Goal: Transaction & Acquisition: Purchase product/service

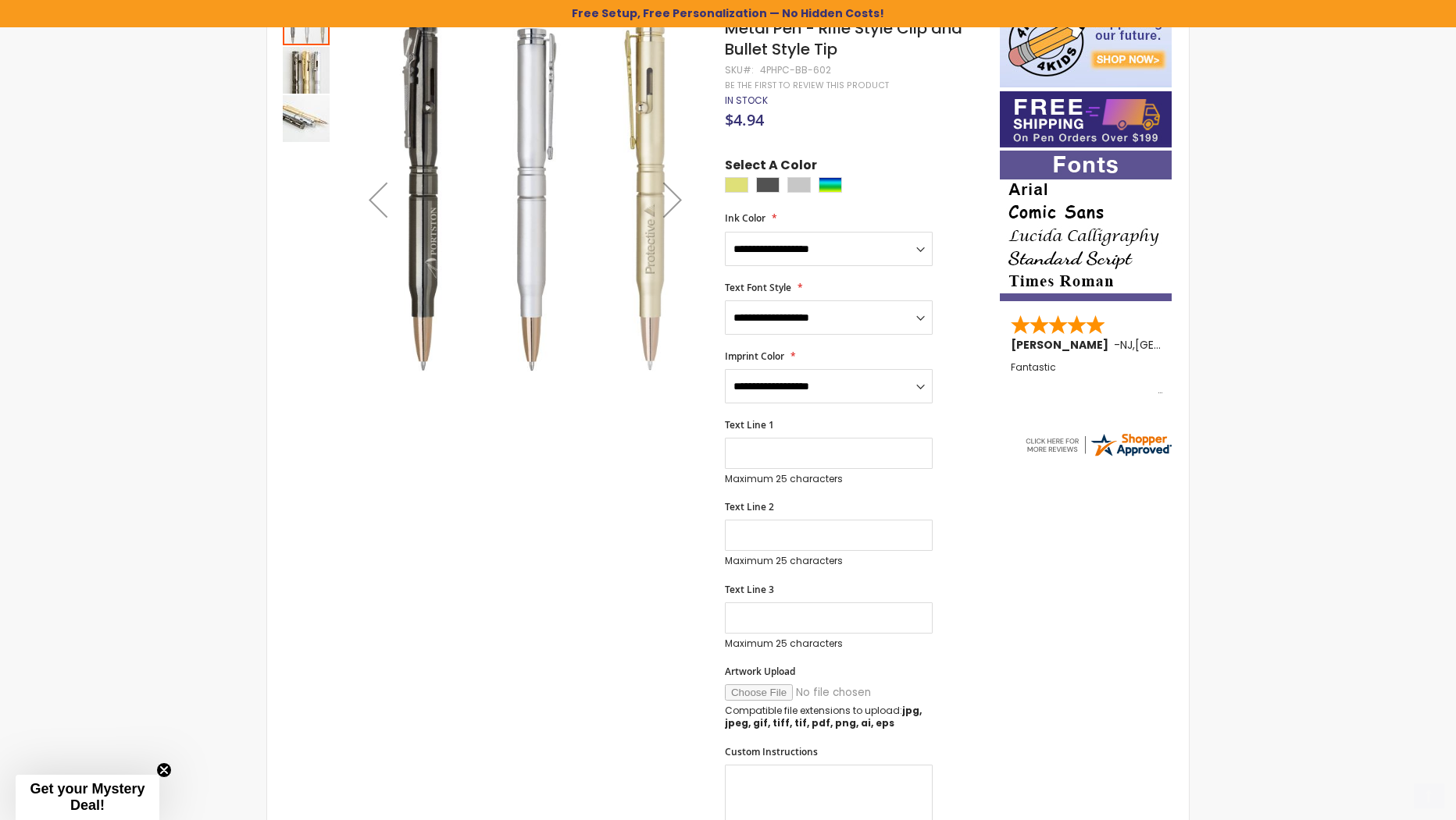
scroll to position [313, 0]
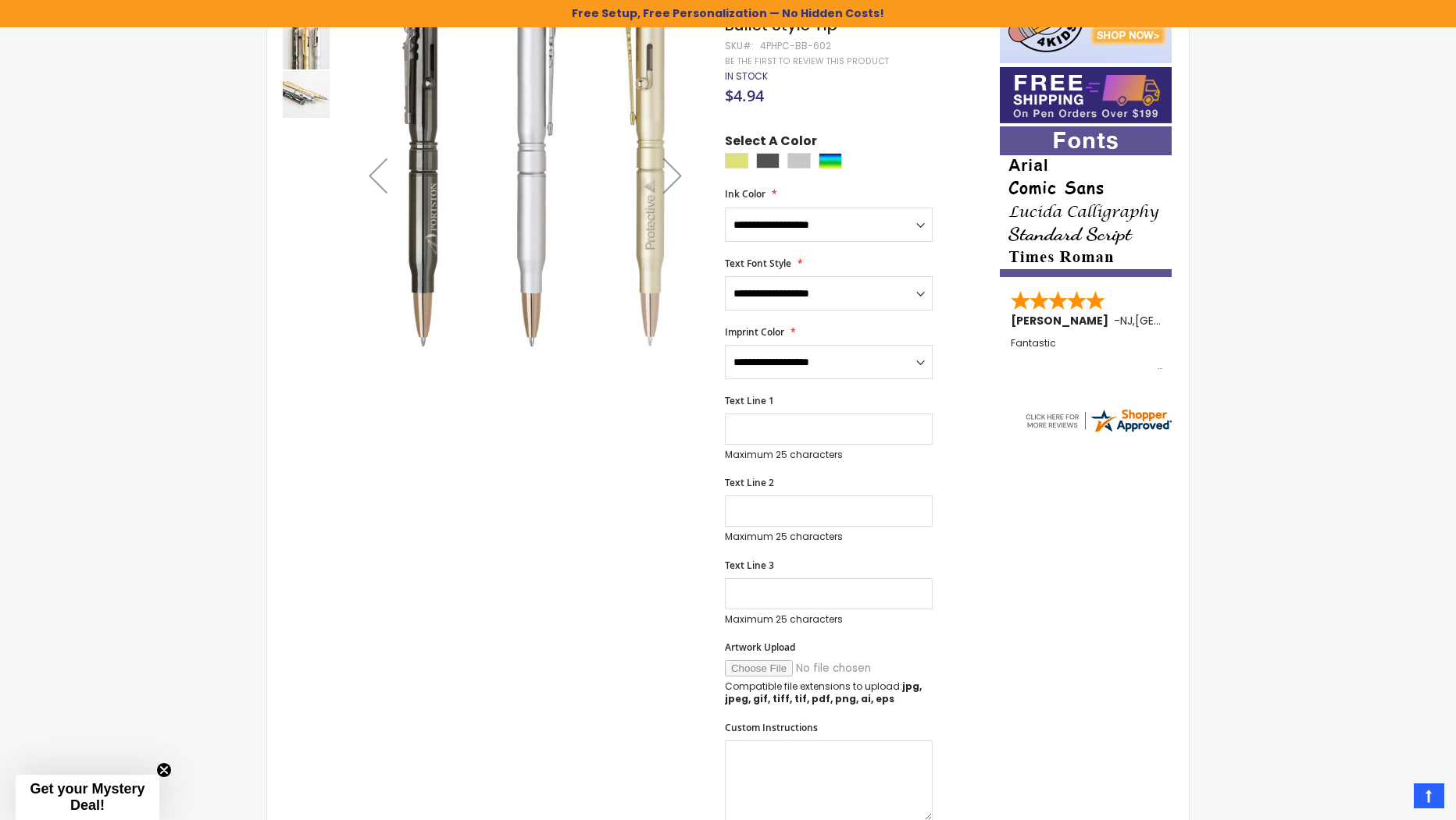
click at [1153, 545] on div "Skip to the end of the images gallery Skip to the beginning of the images galle…" at bounding box center [728, 703] width 906 height 1461
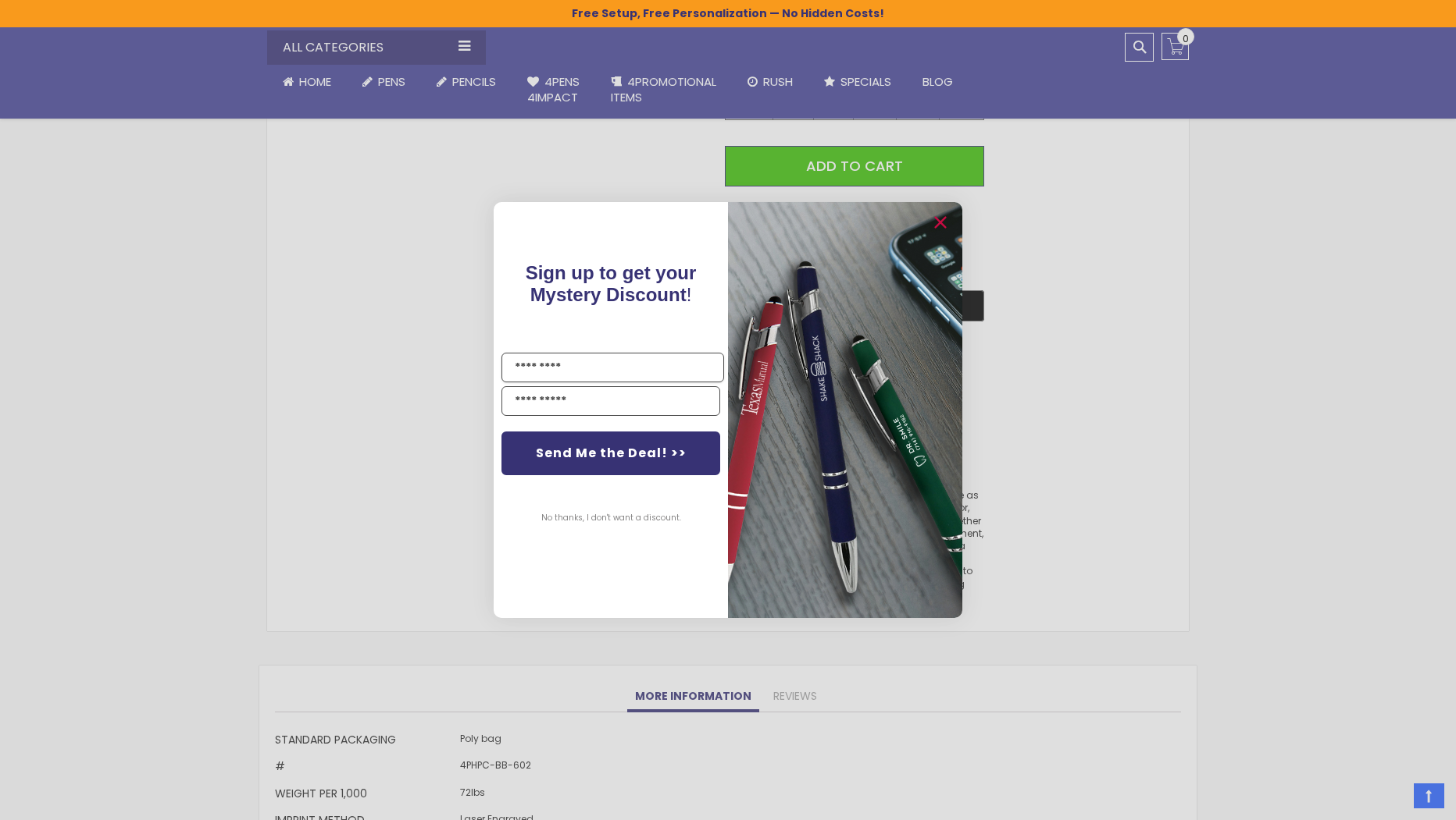
scroll to position [1249, 0]
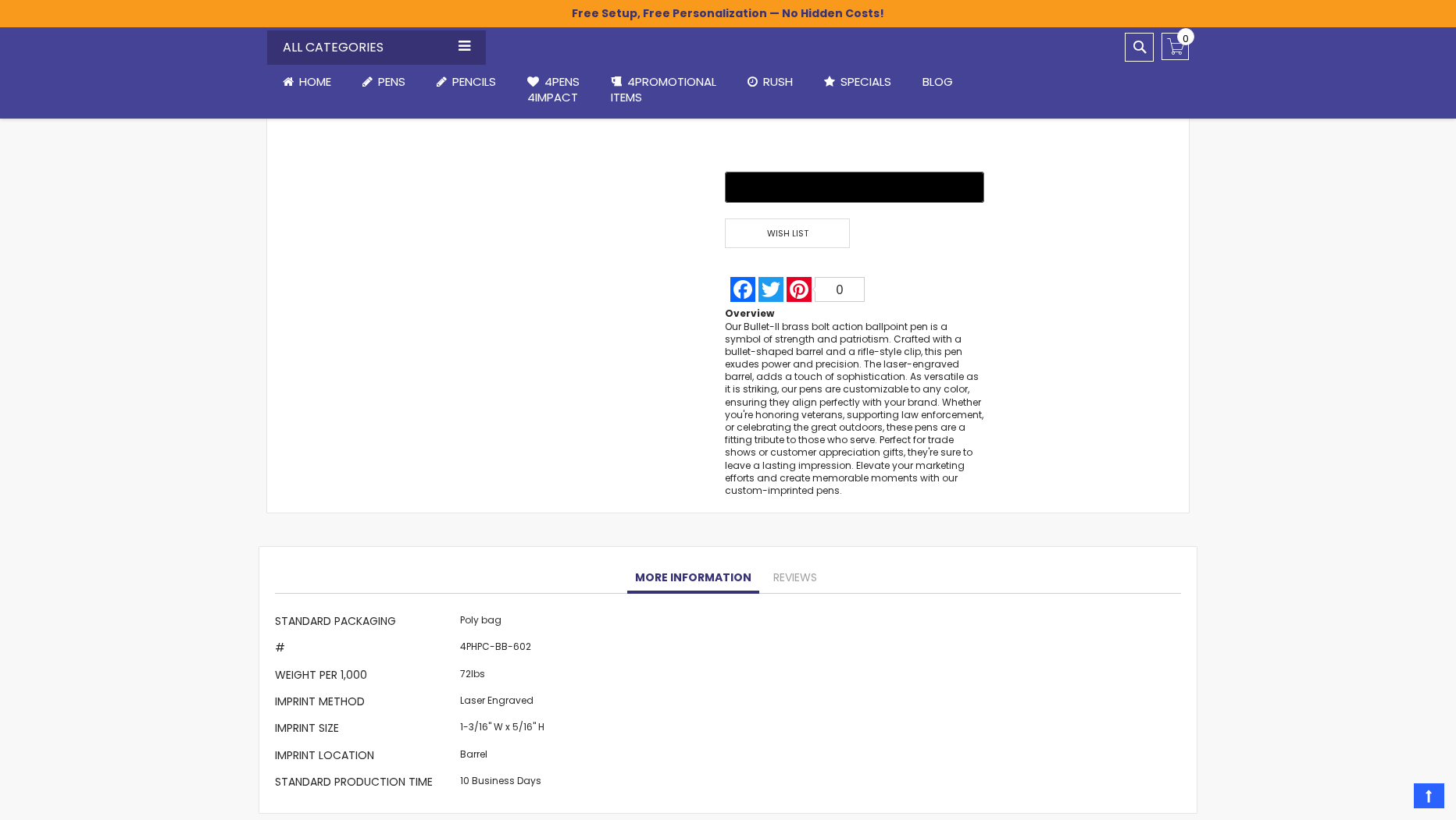
click at [1097, 477] on div "Close dialog Sign up to get your Mystery Discount ! Name Send Me the Deal! >> N…" at bounding box center [728, 410] width 1456 height 820
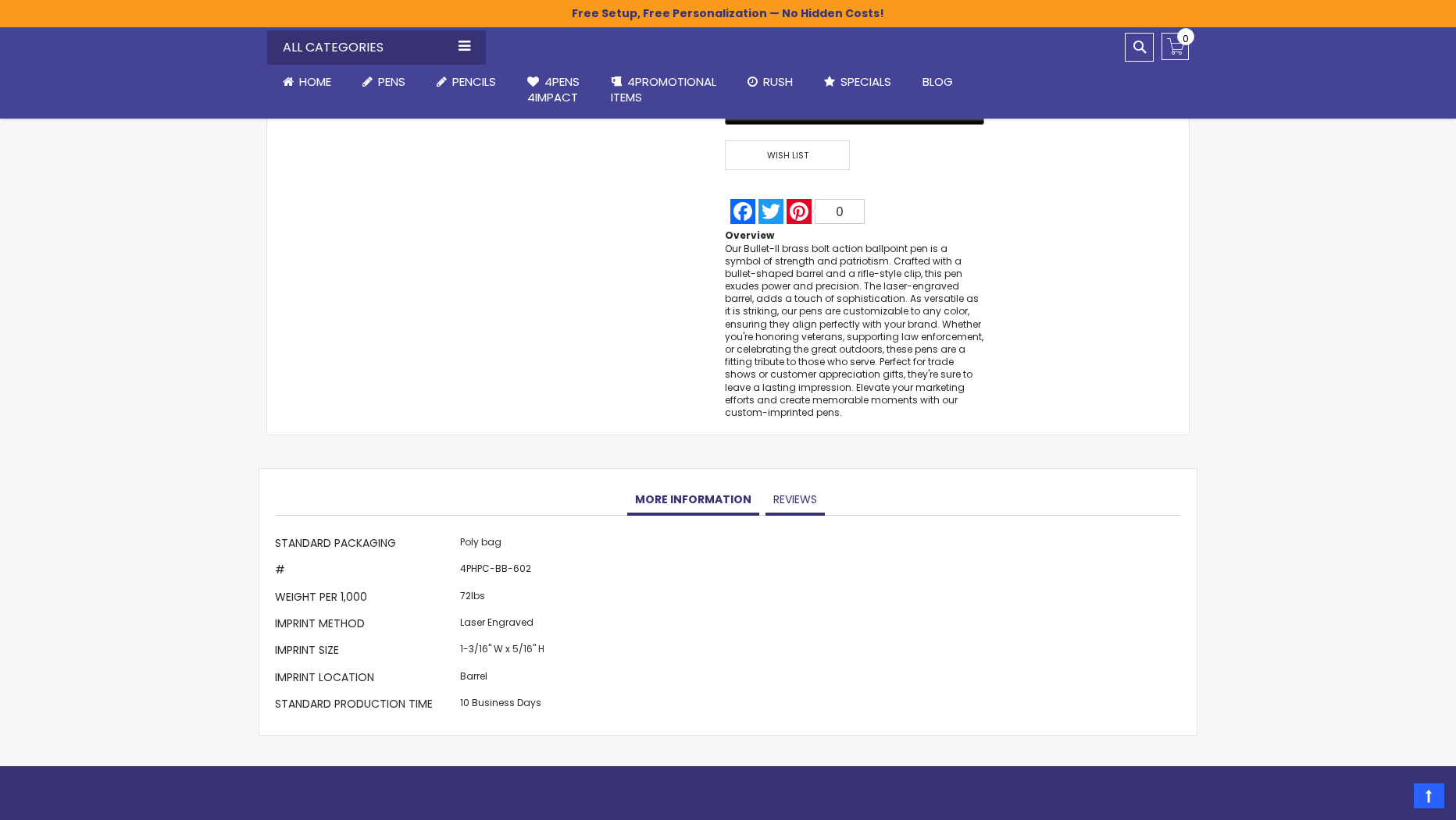
click at [766, 491] on link "Reviews" at bounding box center [796, 499] width 60 height 31
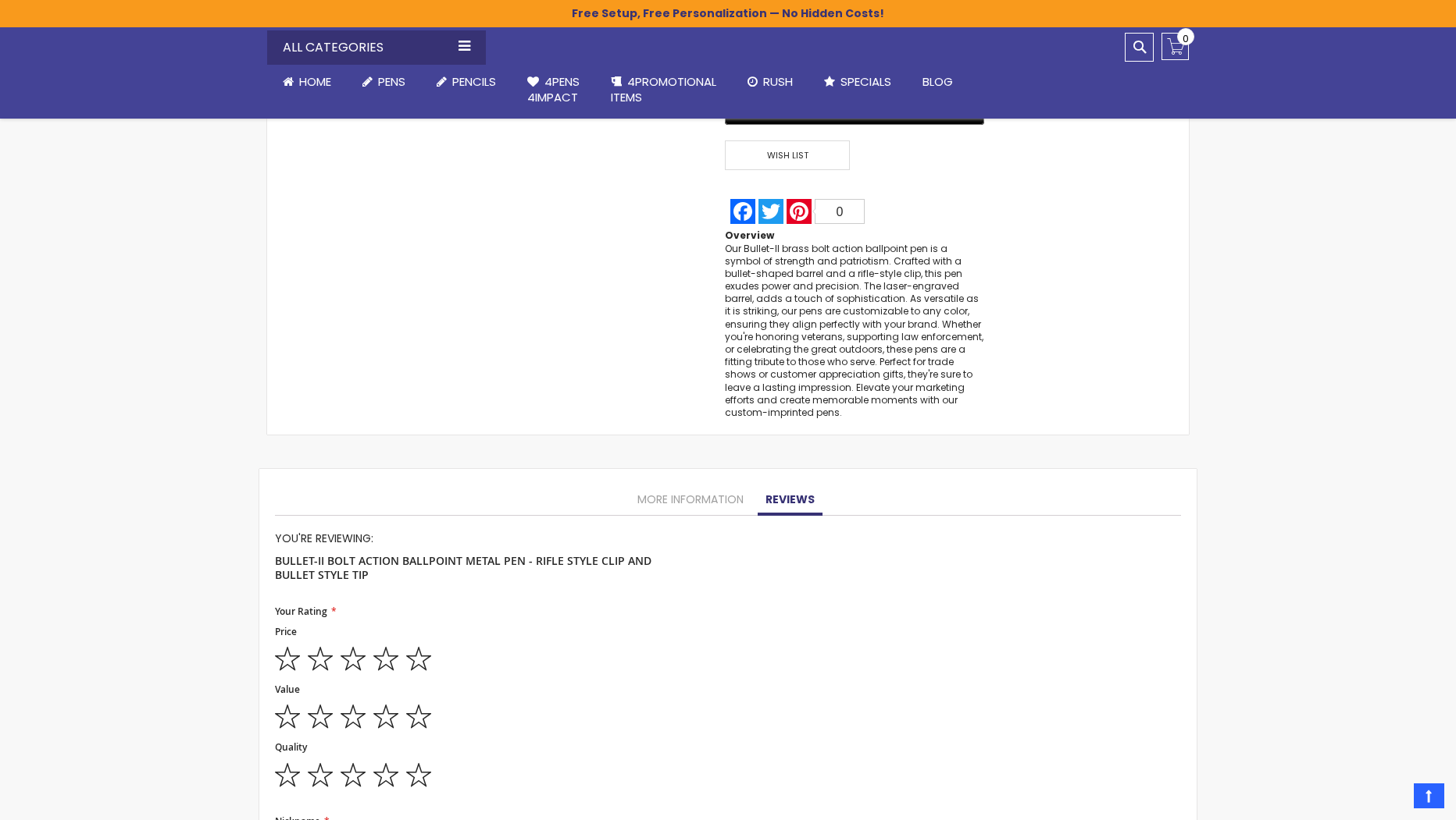
scroll to position [1266, 0]
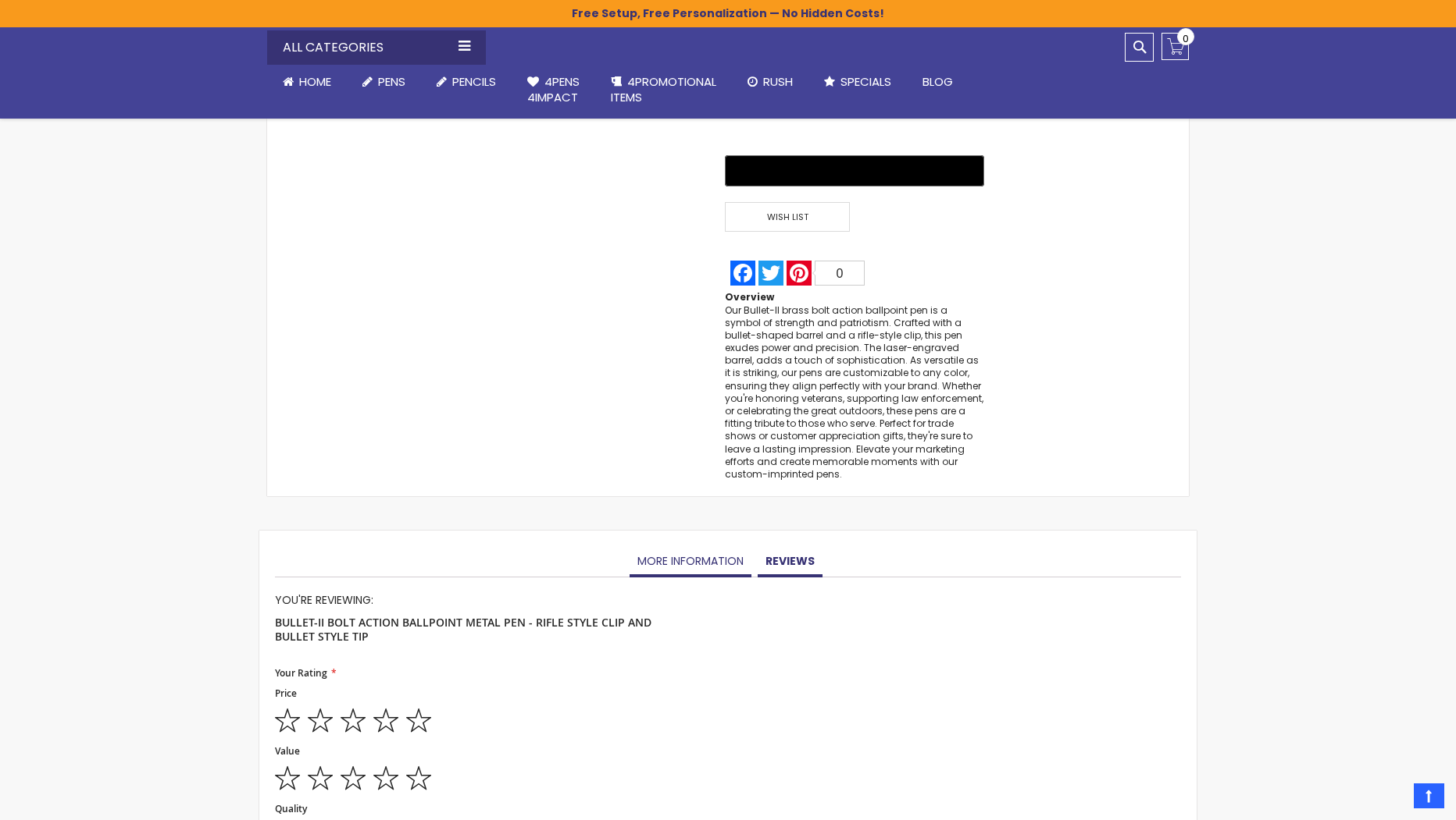
click at [688, 561] on link "More Information" at bounding box center [690, 561] width 122 height 31
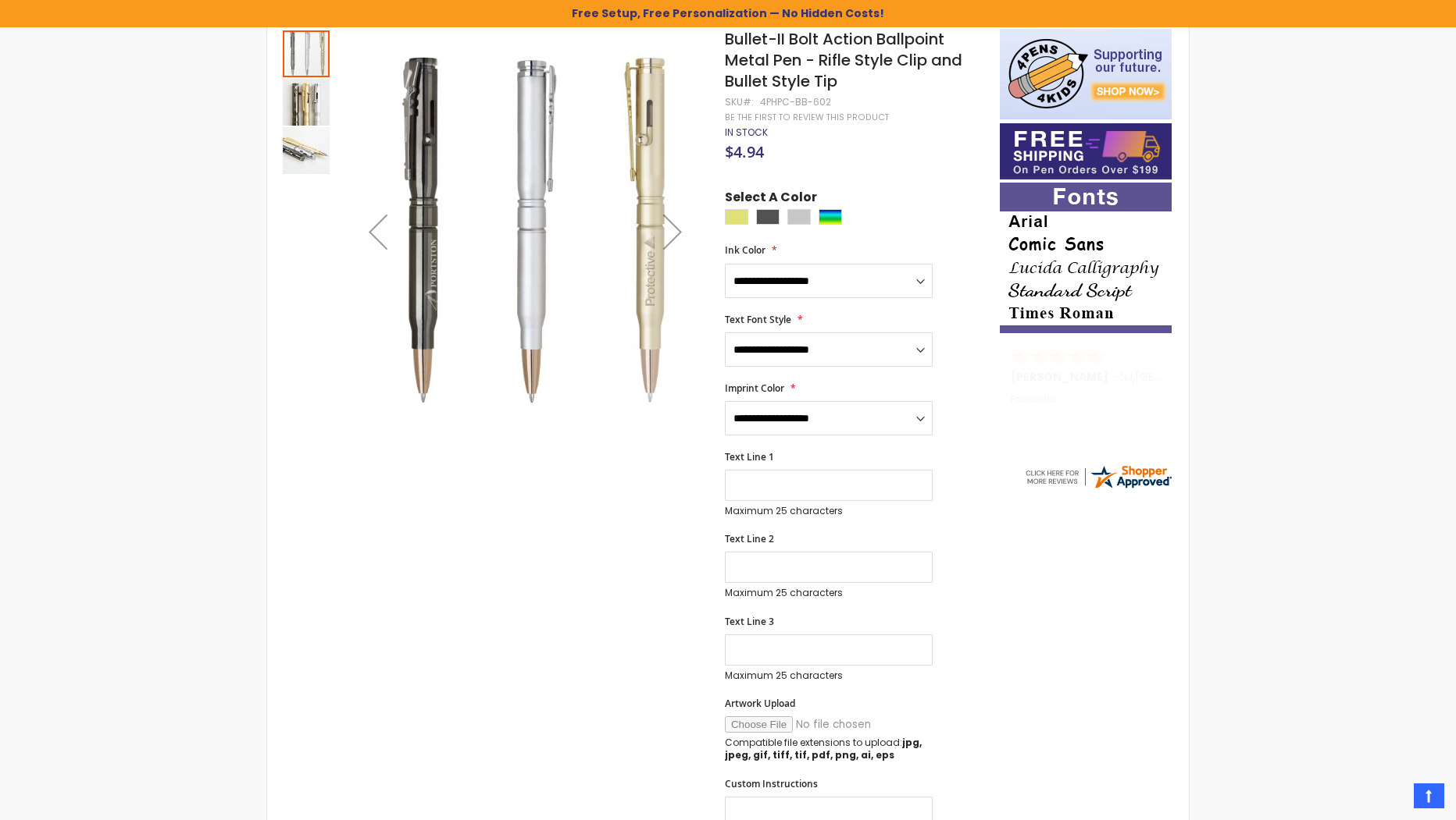
scroll to position [17, 0]
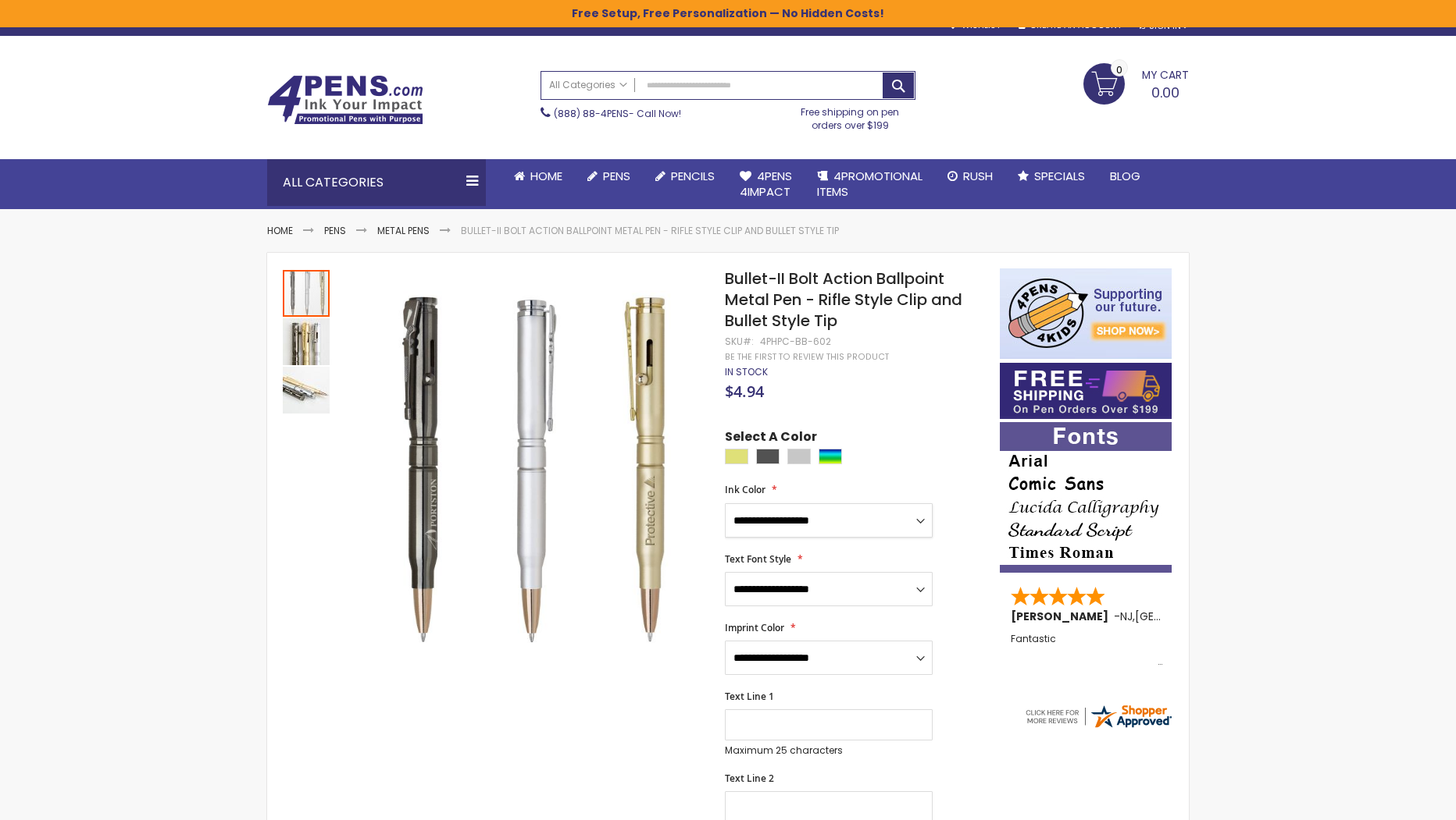
click at [839, 528] on select "**********" at bounding box center [828, 520] width 208 height 35
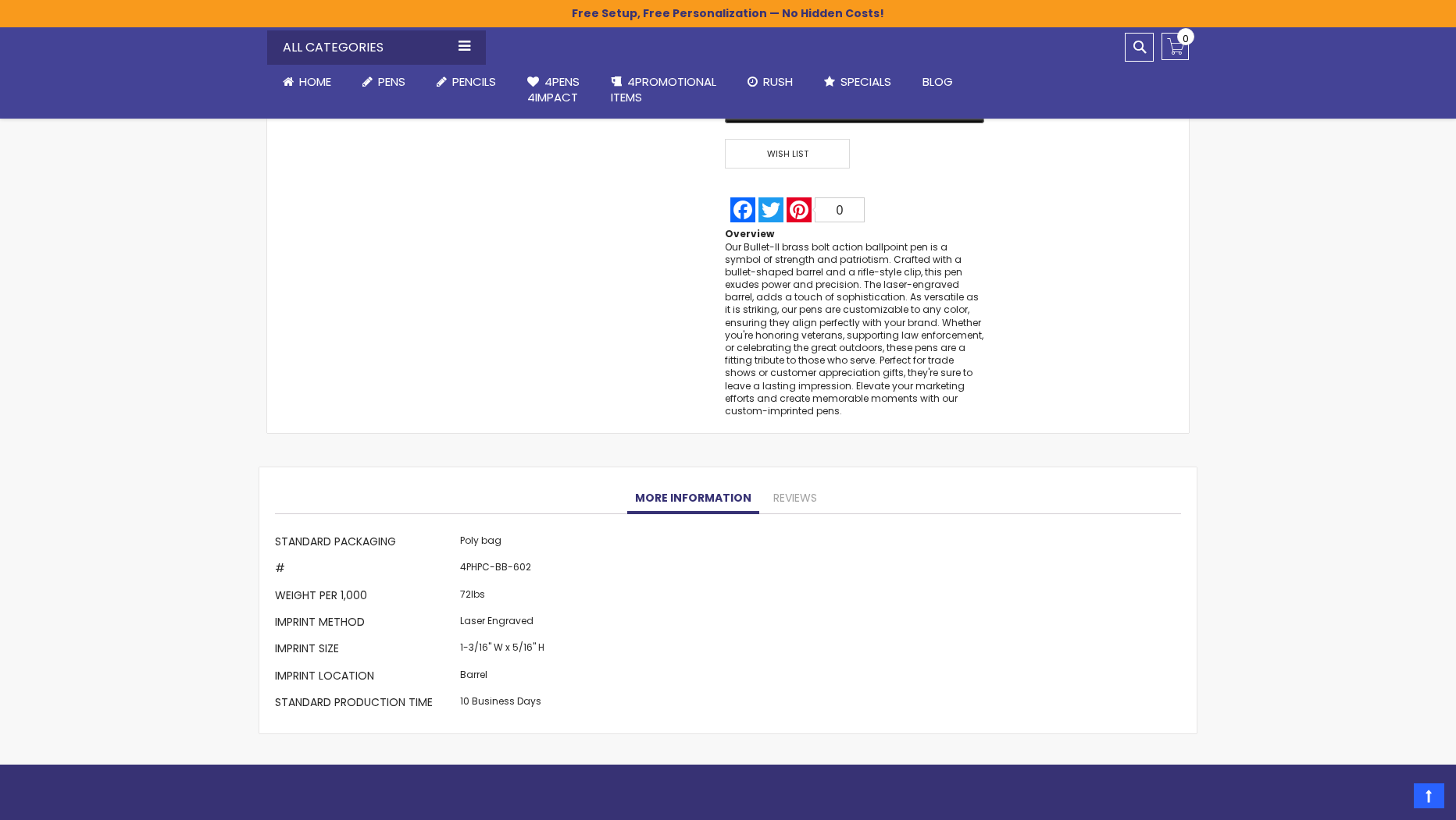
scroll to position [1327, 0]
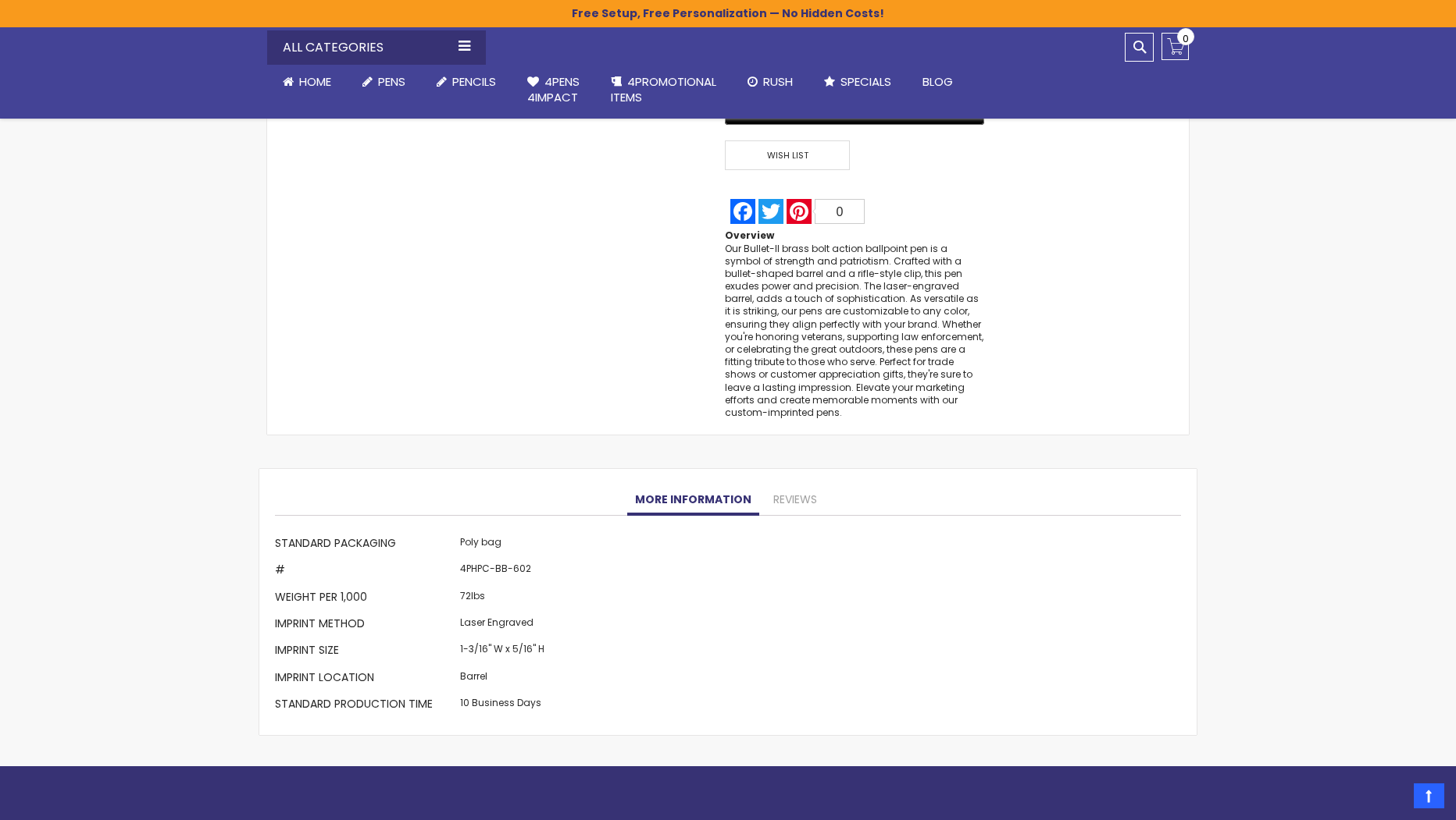
click at [760, 495] on div "More Information More Information Standard Packaging Poly bag # 4PHPC-BB-602 We…" at bounding box center [728, 602] width 906 height 235
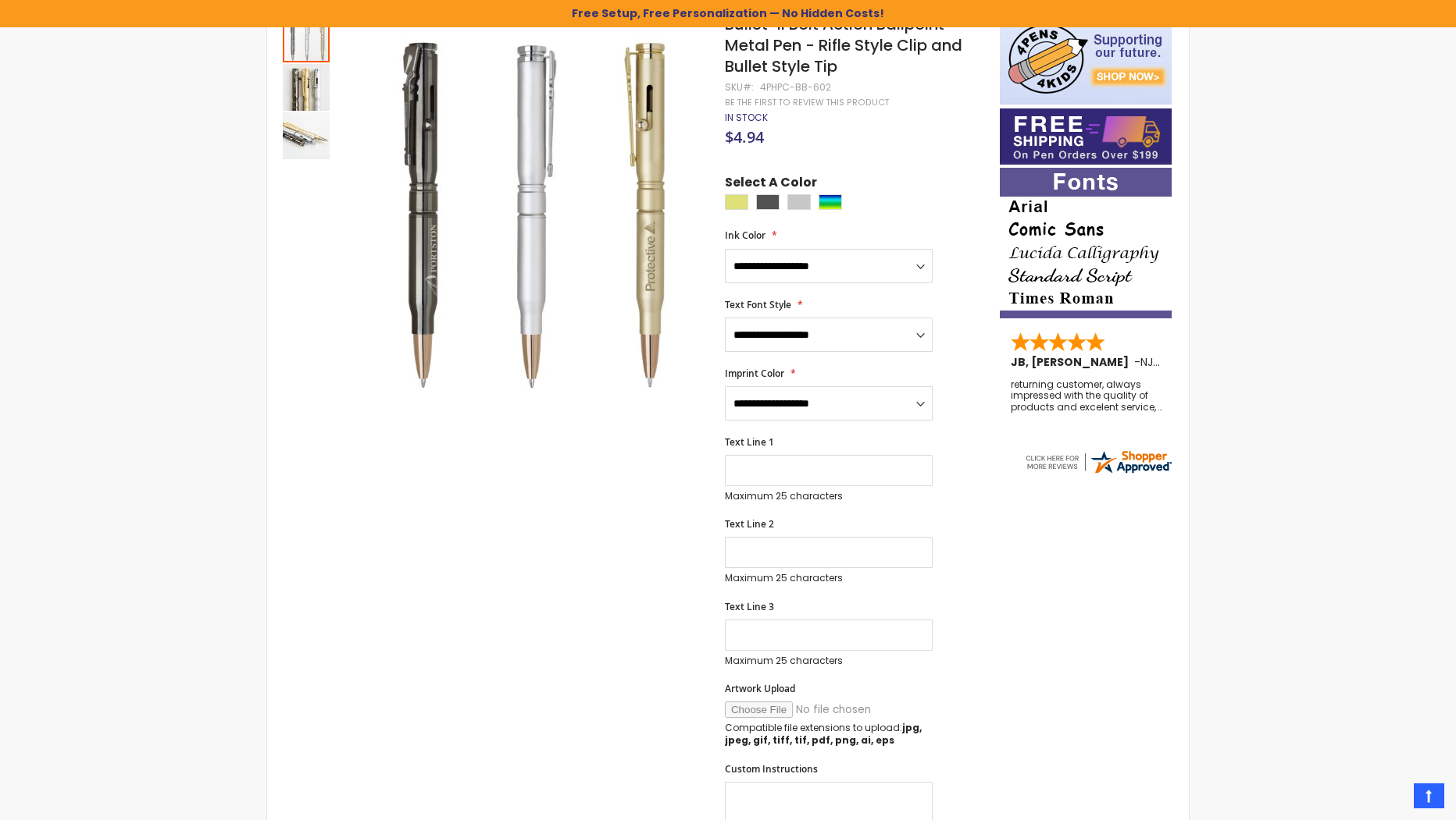
scroll to position [156, 0]
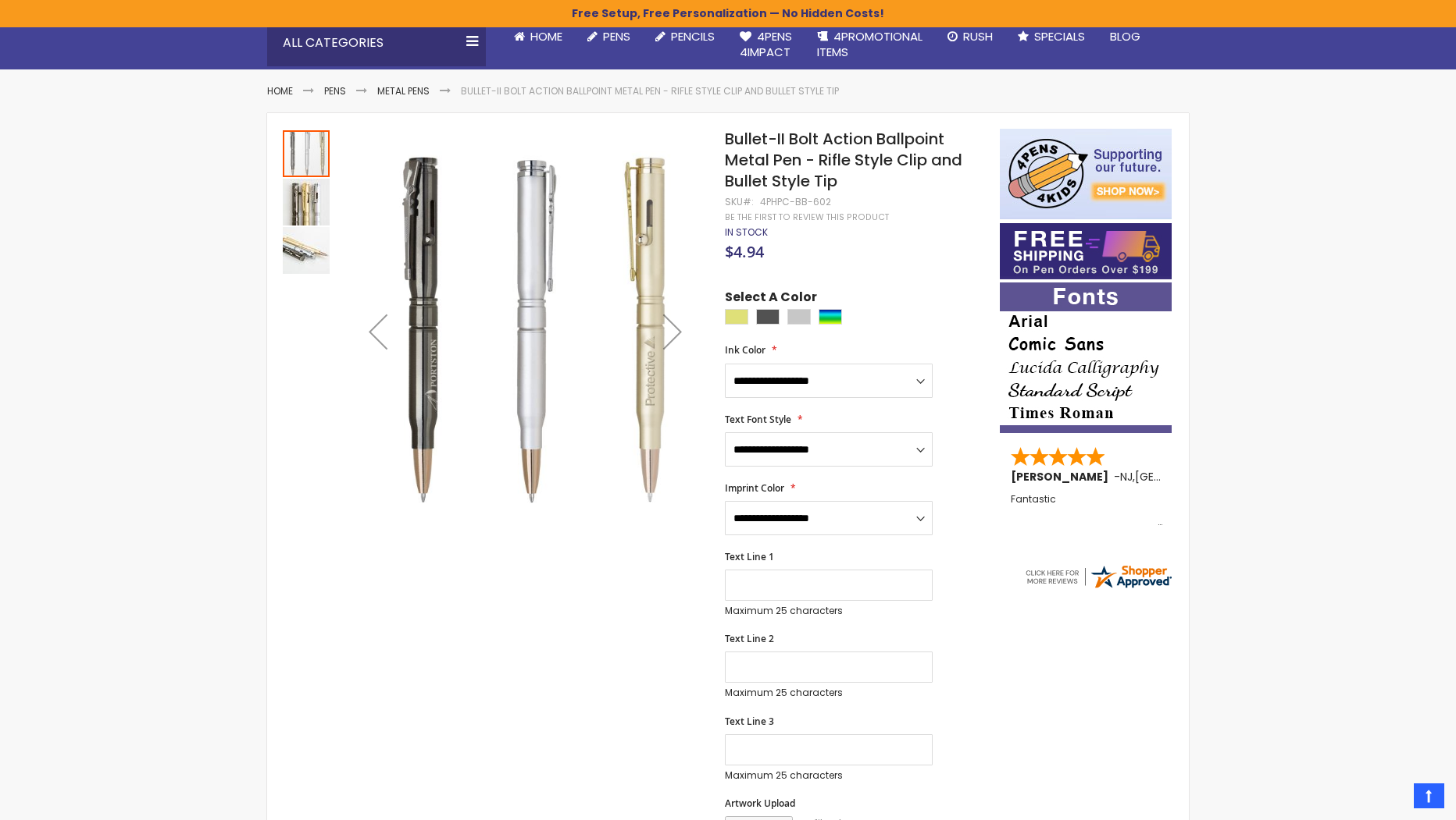
click at [296, 203] on img "Bullet-II Bolt Action Ballpoint Metal Pen - Rifle Style Clip and Bullet Style T…" at bounding box center [306, 202] width 47 height 47
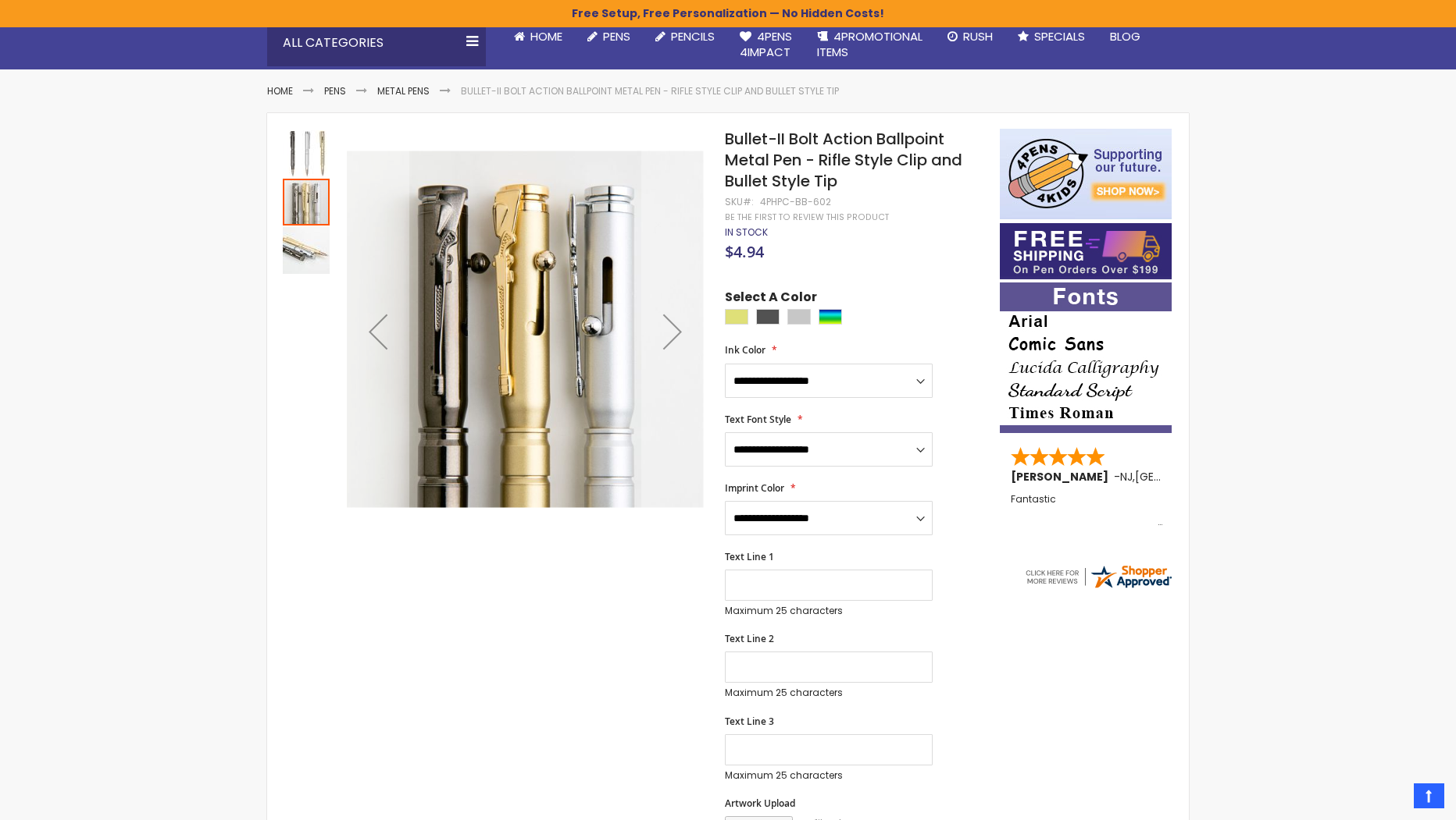
click at [309, 162] on img "Bullet-II Bolt Action Ballpoint Metal Pen - Rifle Style Clip and Bullet Style T…" at bounding box center [306, 153] width 47 height 47
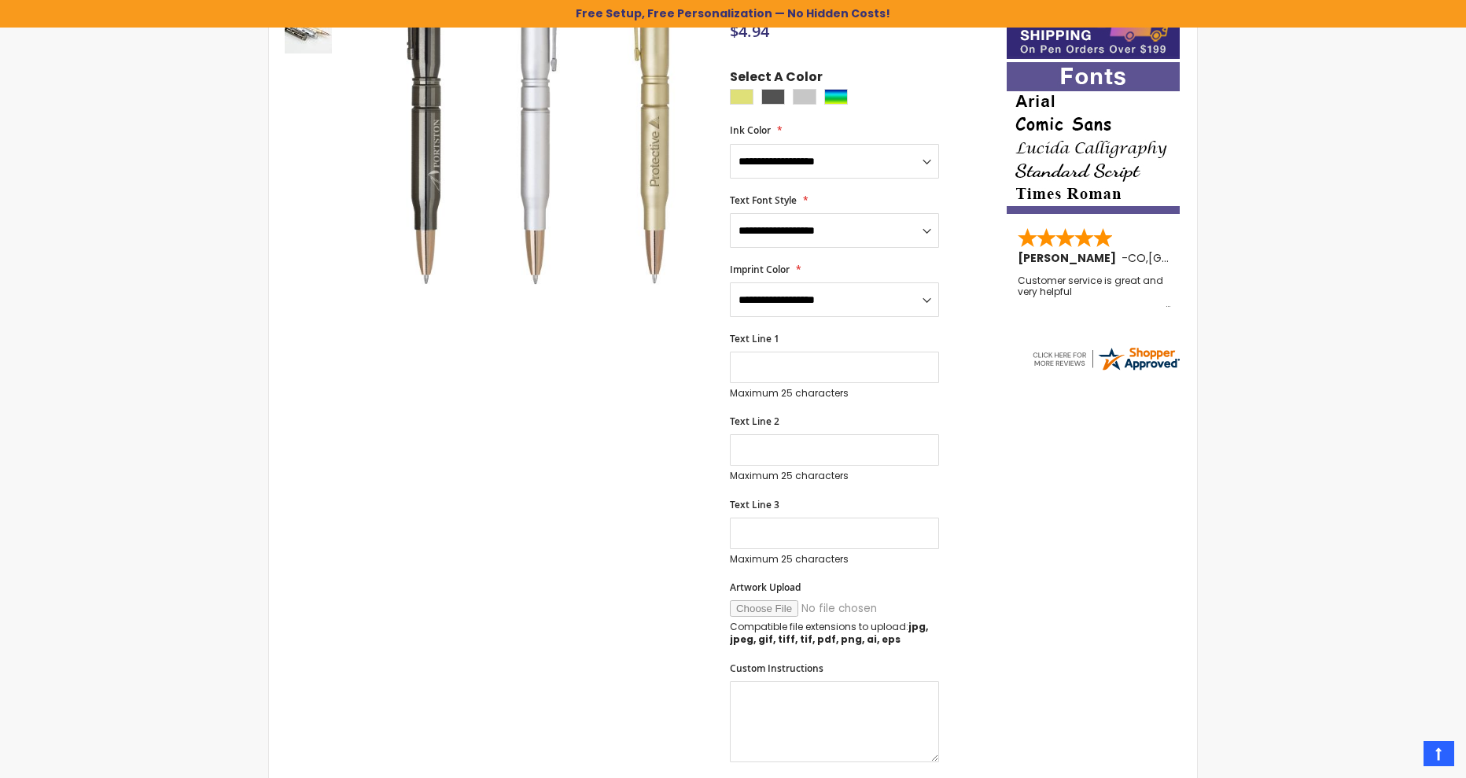
scroll to position [201, 0]
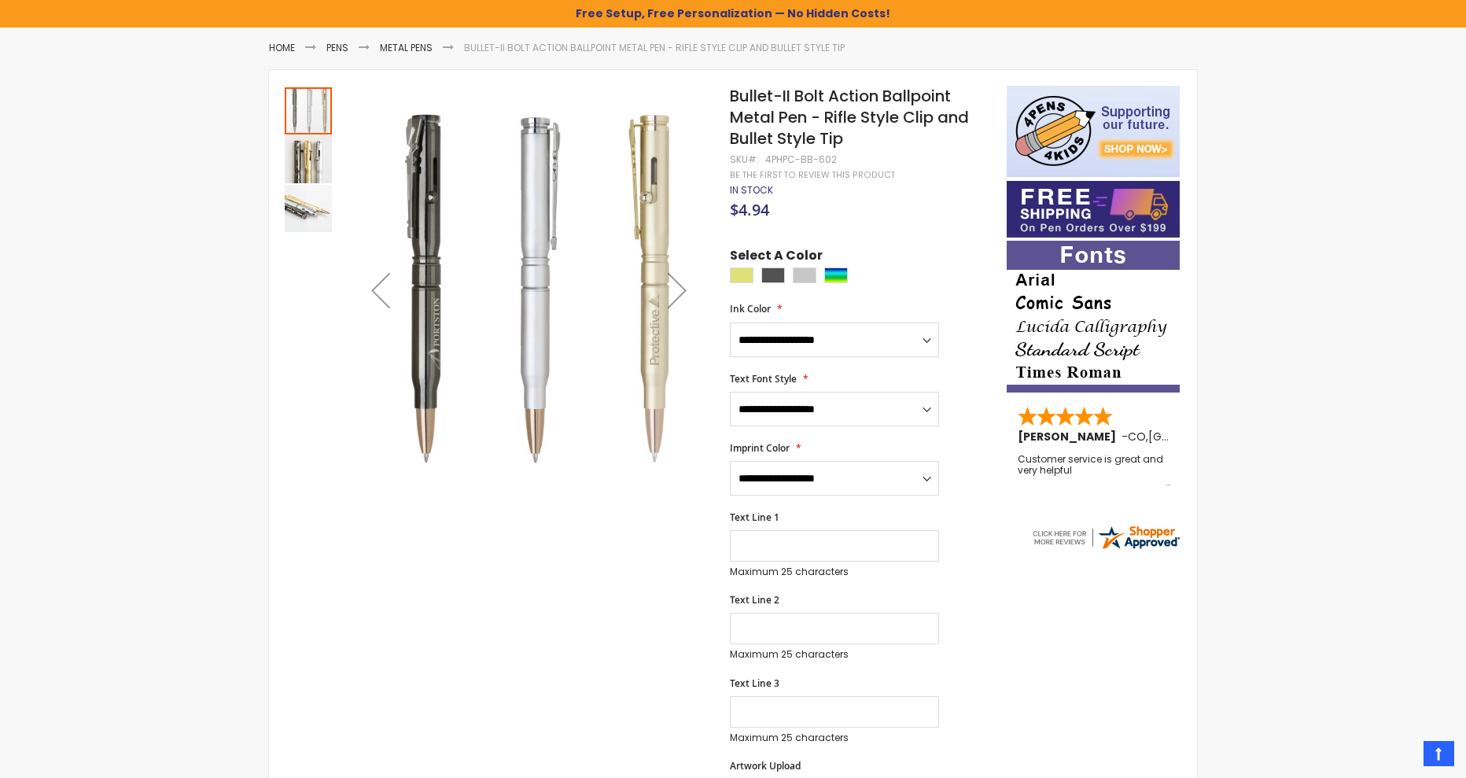
click at [296, 180] on img "Bullet-II Bolt Action Ballpoint Metal Pen - Rifle Style Clip and Bullet Style T…" at bounding box center [308, 159] width 47 height 47
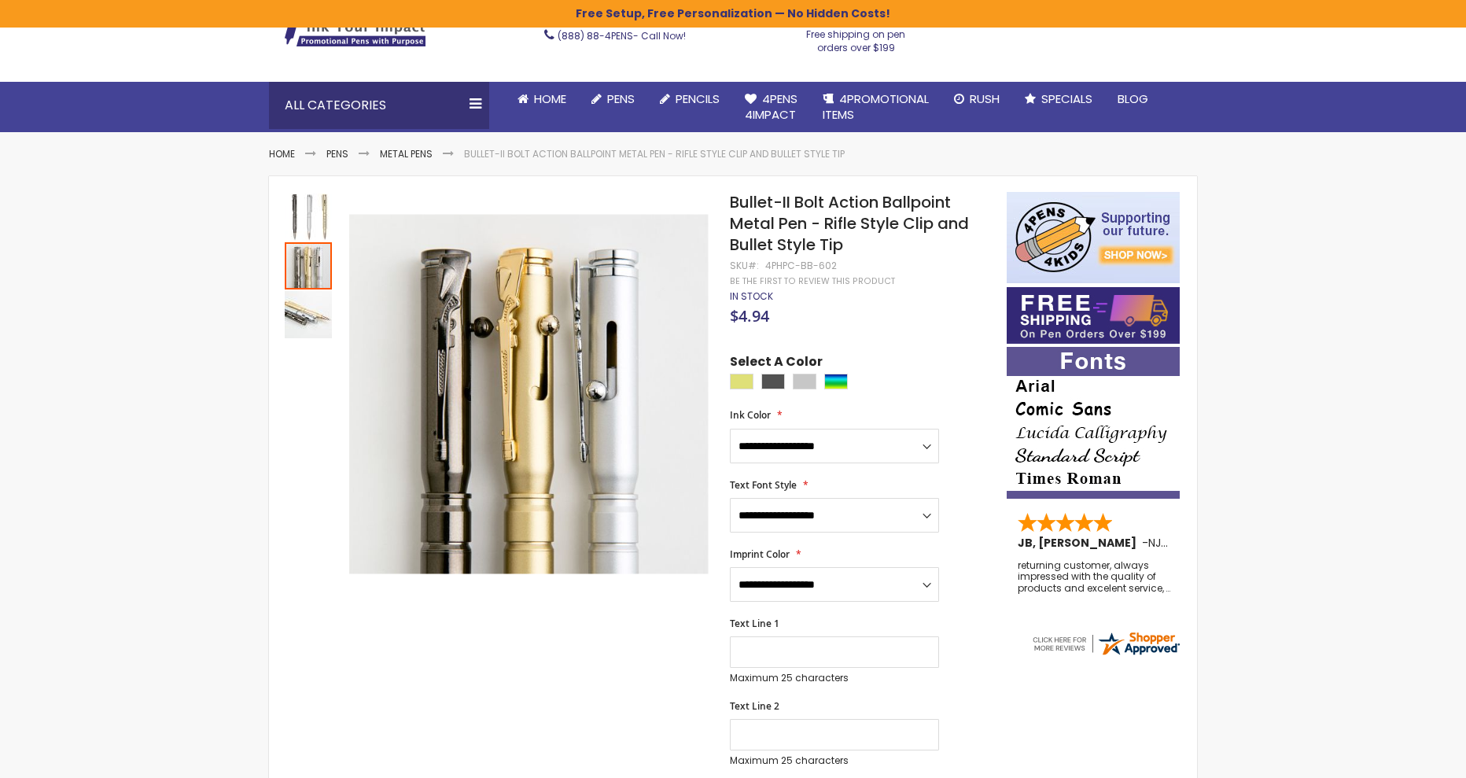
scroll to position [315, 0]
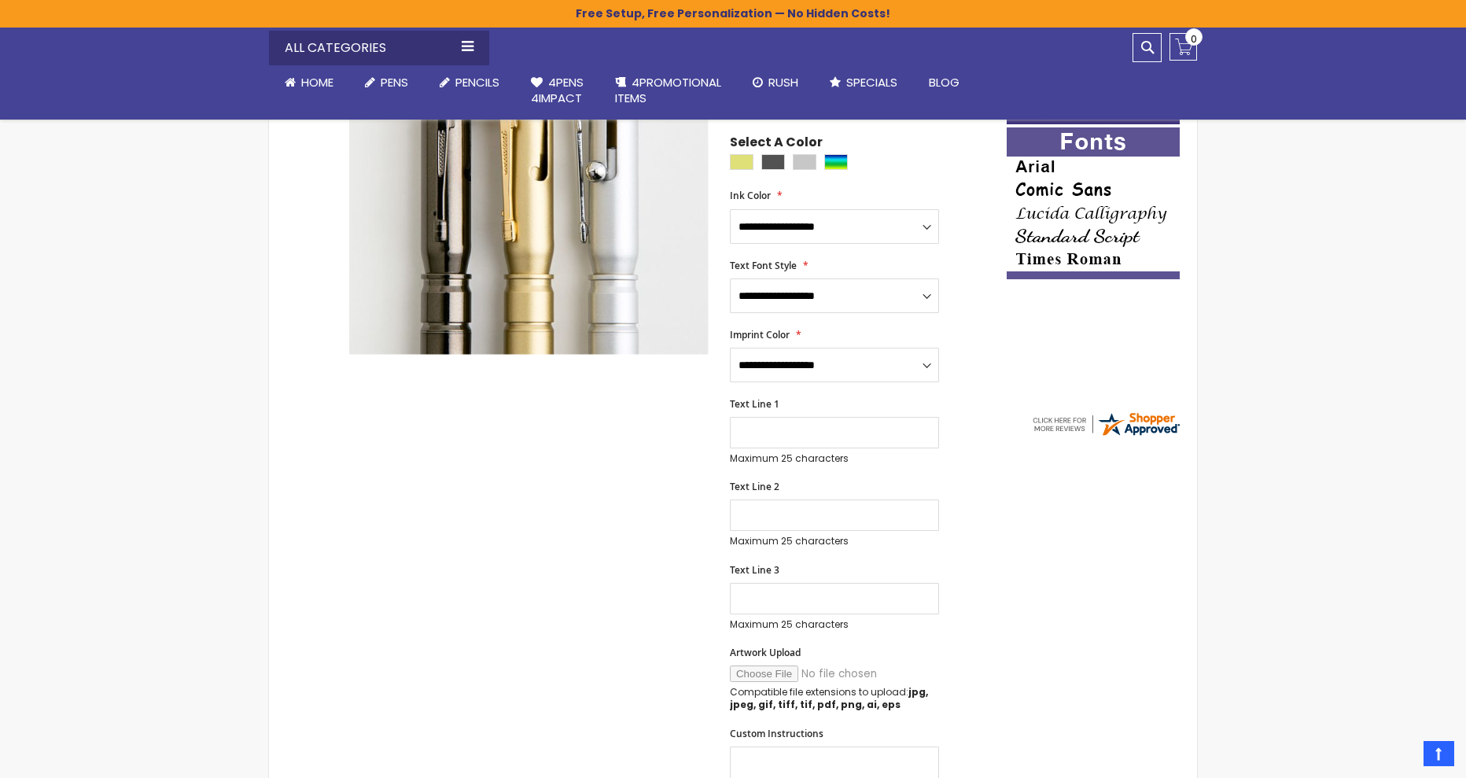
click at [1046, 535] on div "Skip to the end of the images gallery Skip to the beginning of the images galle…" at bounding box center [733, 708] width 912 height 1472
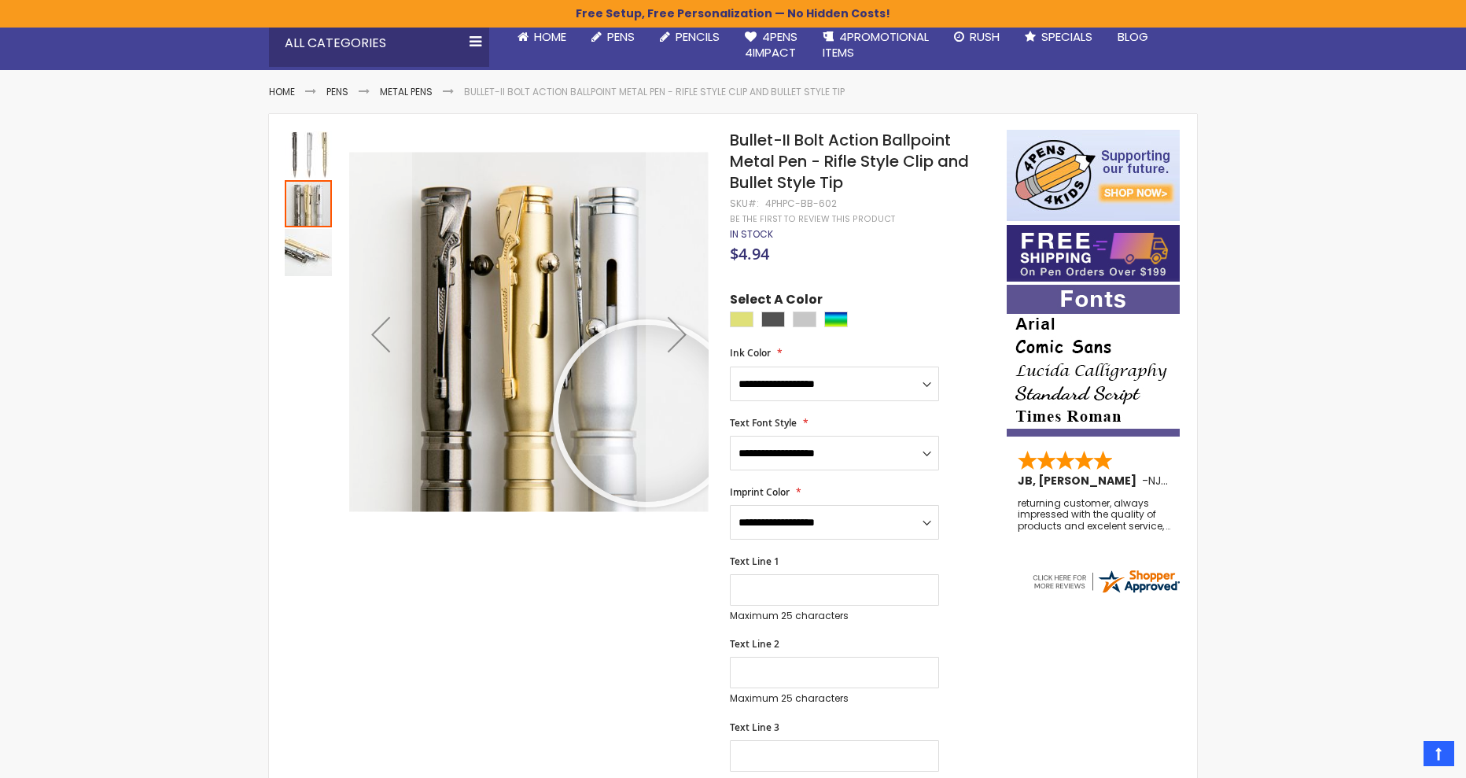
scroll to position [0, 0]
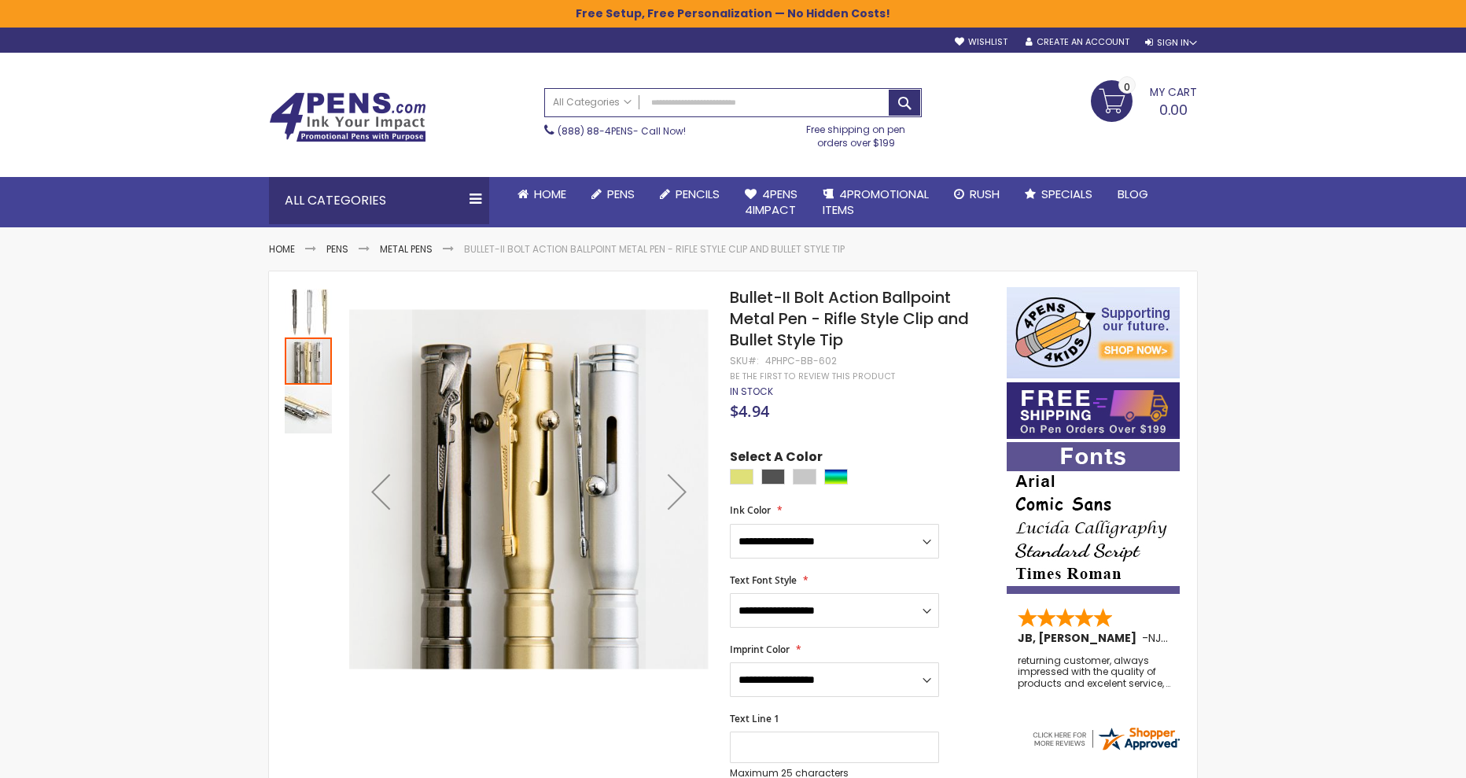
click at [333, 311] on div at bounding box center [489, 491] width 408 height 408
click at [322, 307] on img "Bullet-II Bolt Action Ballpoint Metal Pen - Rifle Style Clip and Bullet Style T…" at bounding box center [308, 312] width 47 height 47
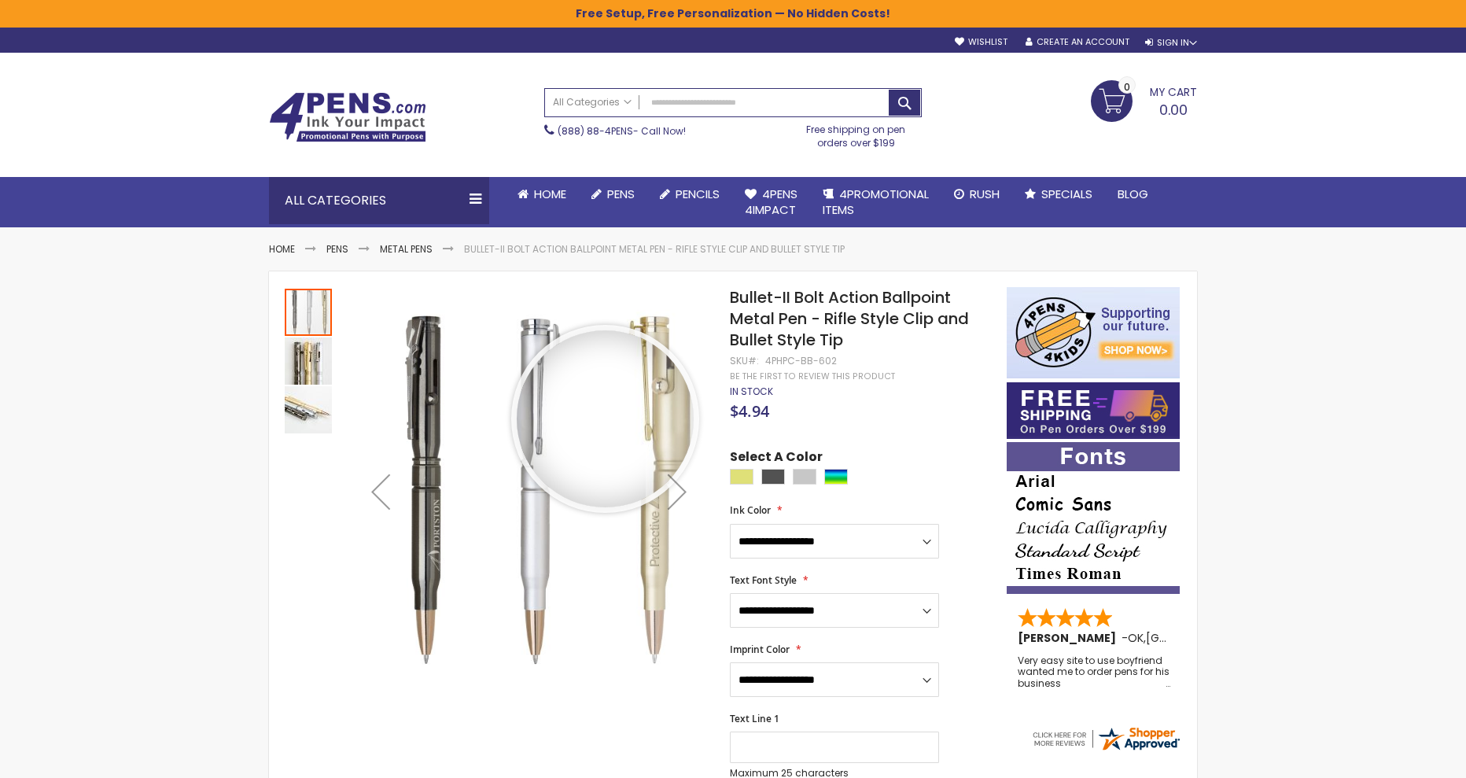
drag, startPoint x: 605, startPoint y: 419, endPoint x: 1238, endPoint y: 389, distance: 634.5
